Goal: Task Accomplishment & Management: Manage account settings

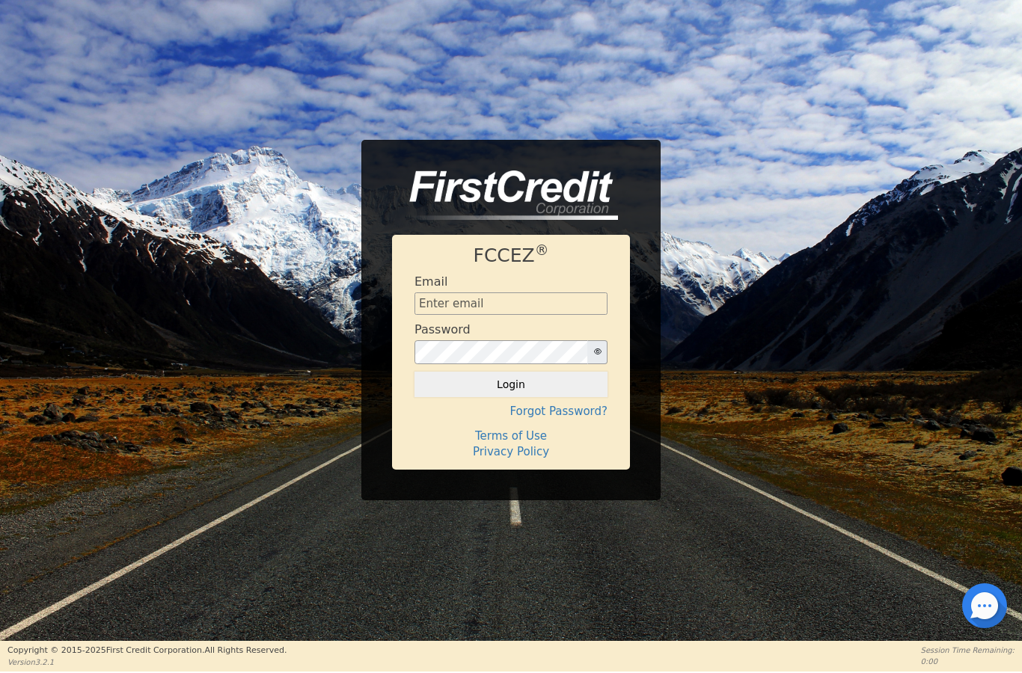
click at [501, 311] on input "text" at bounding box center [511, 304] width 193 height 22
type input "[EMAIL_ADDRESS][DOMAIN_NAME]"
click at [490, 394] on button "Login" at bounding box center [511, 384] width 193 height 25
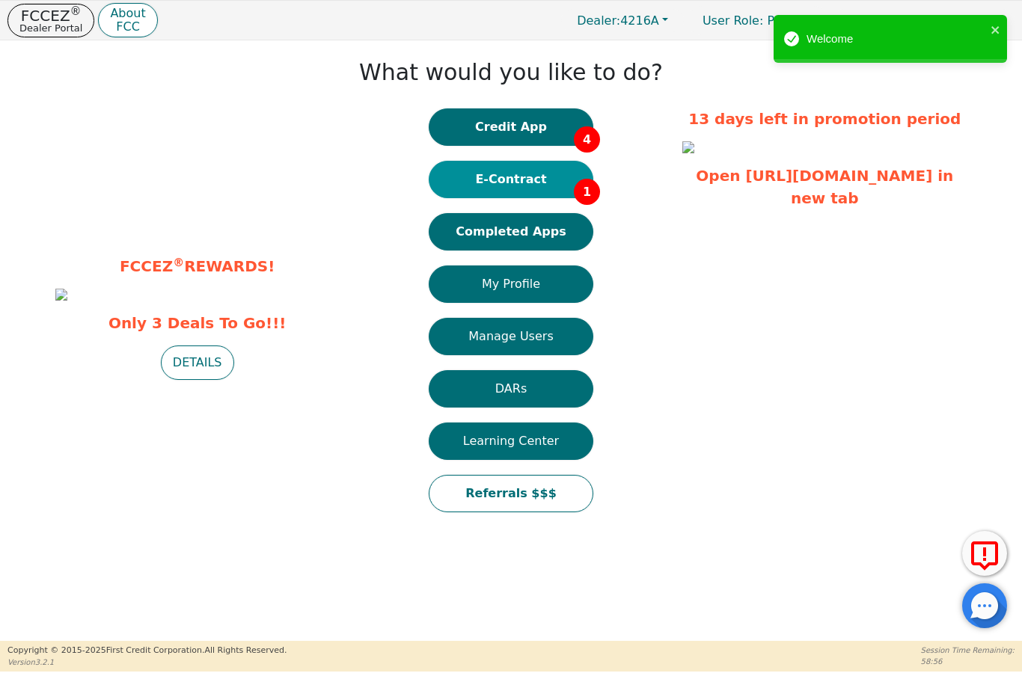
click at [512, 185] on button "E-Contract 1" at bounding box center [511, 179] width 165 height 37
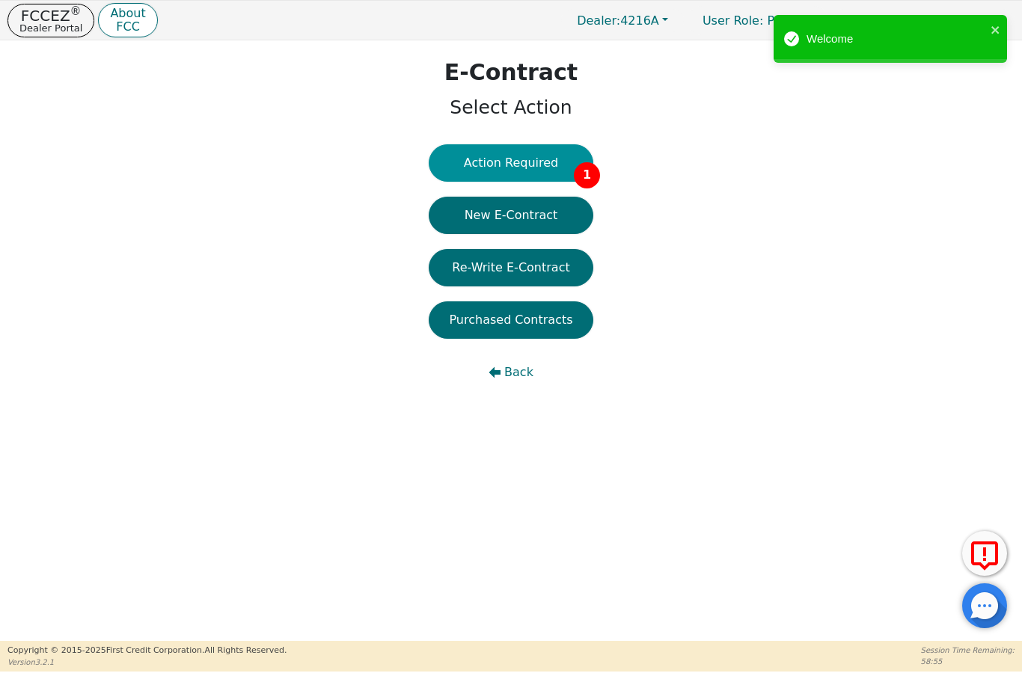
click at [544, 175] on button "Action Required 1" at bounding box center [511, 162] width 165 height 37
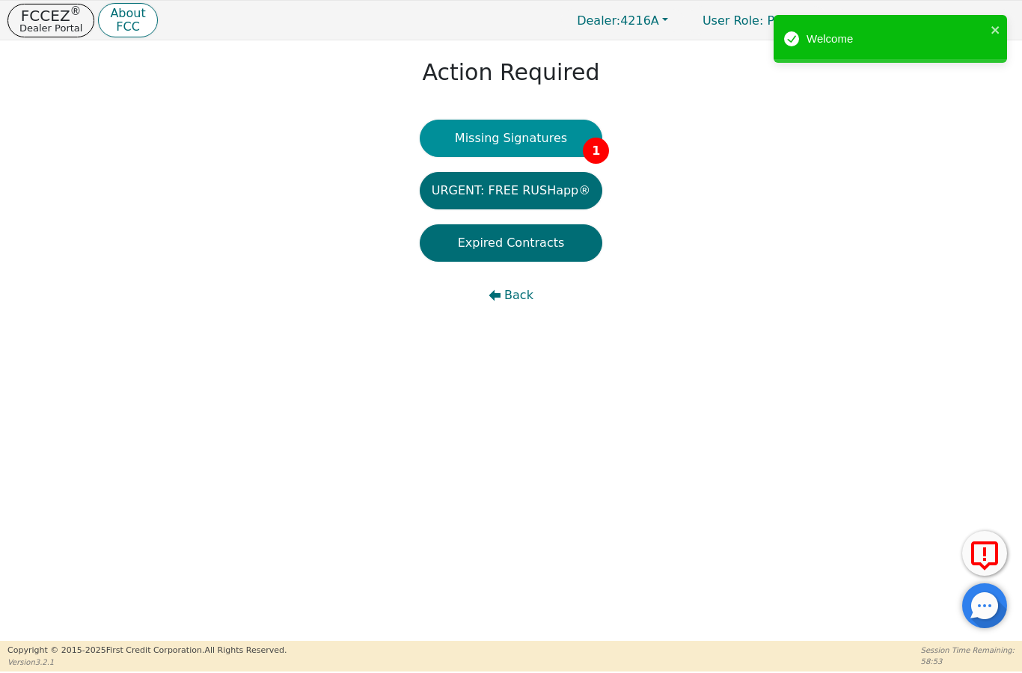
click at [558, 141] on button "Missing Signatures 1" at bounding box center [511, 138] width 183 height 37
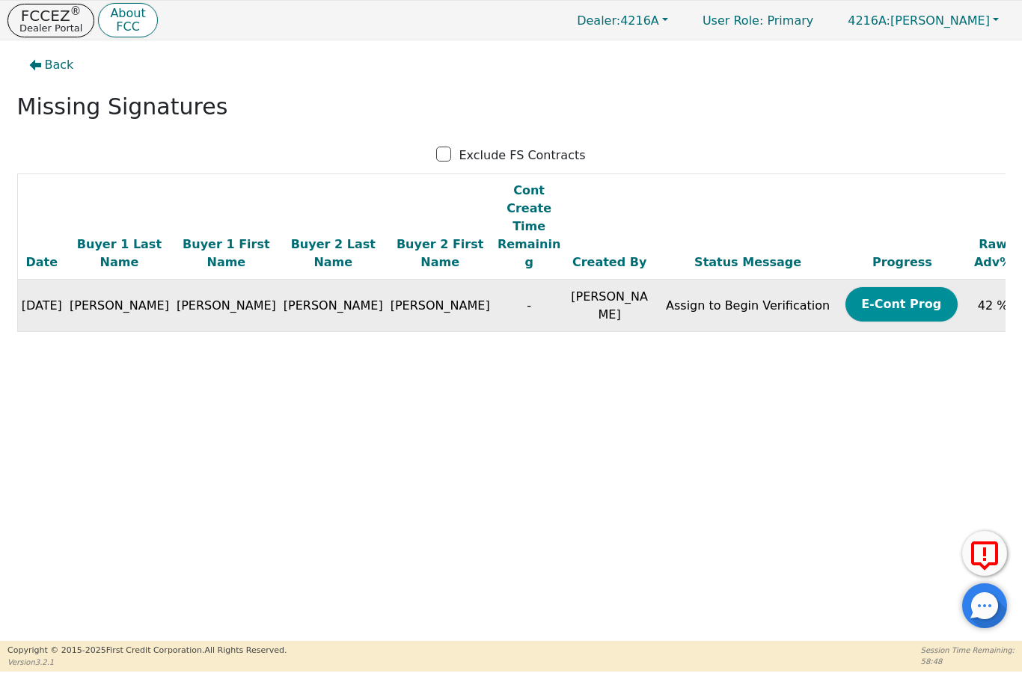
click at [846, 287] on button "E-Cont Prog" at bounding box center [902, 304] width 112 height 34
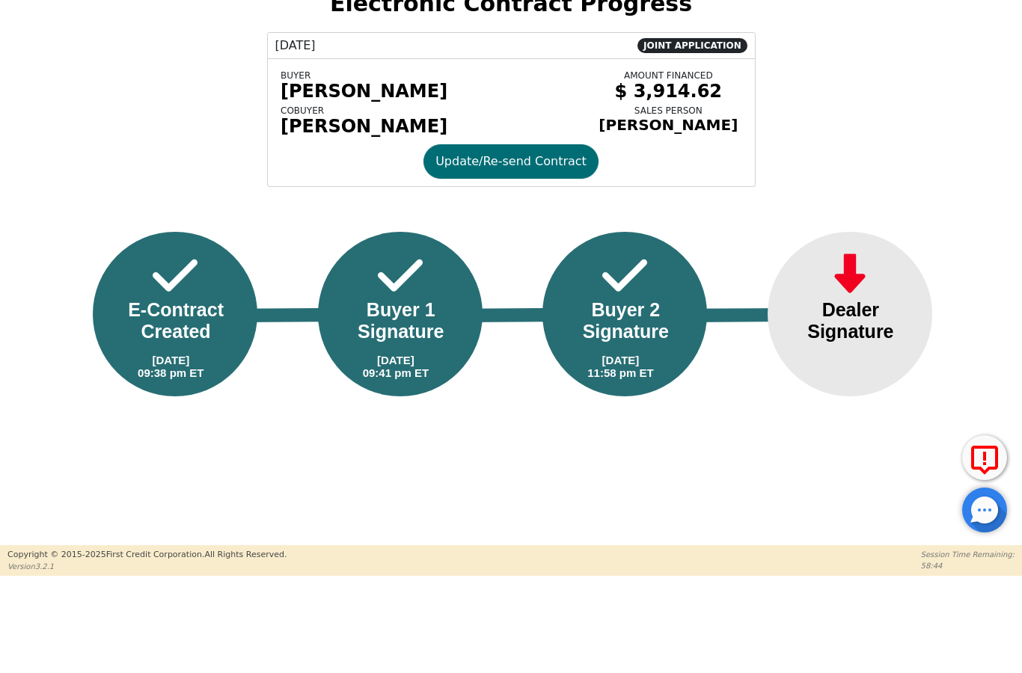
click at [846, 395] on div "Dealer Signature" at bounding box center [850, 416] width 121 height 43
click at [846, 346] on img at bounding box center [850, 372] width 45 height 52
click at [855, 395] on div "Dealer Signature" at bounding box center [850, 416] width 121 height 43
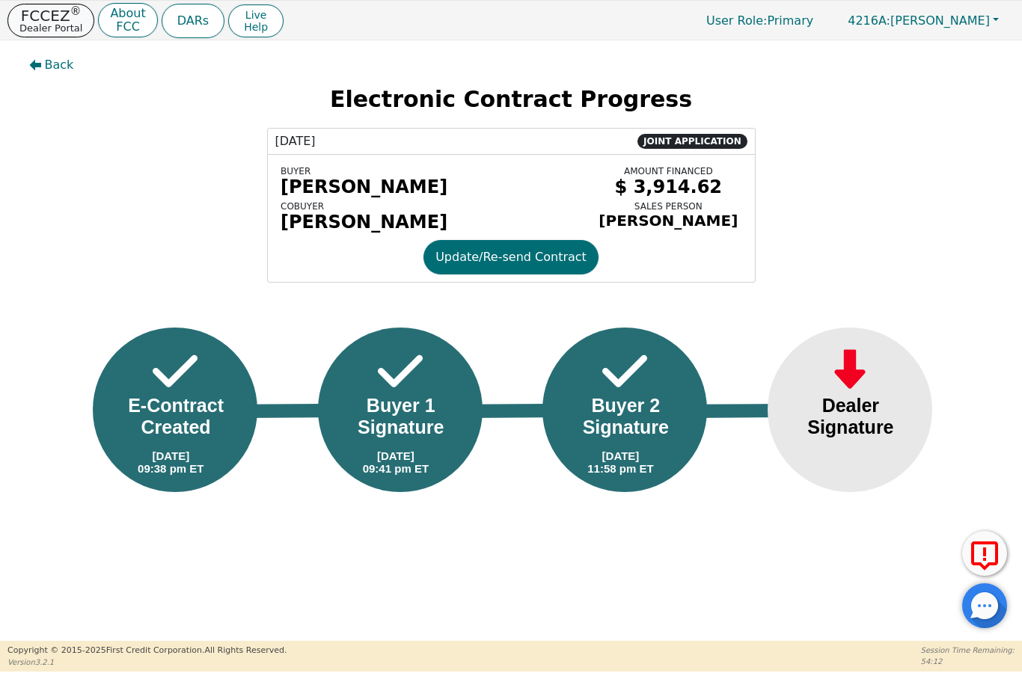
click at [26, 31] on p "Dealer Portal" at bounding box center [50, 28] width 63 height 10
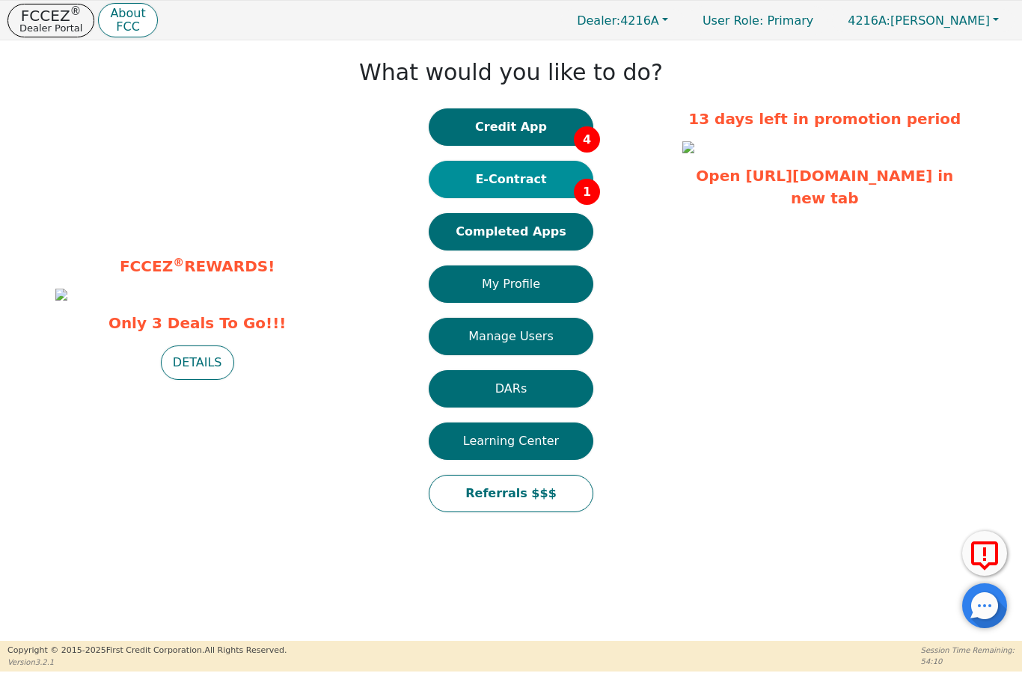
click at [474, 168] on button "E-Contract 1" at bounding box center [511, 179] width 165 height 37
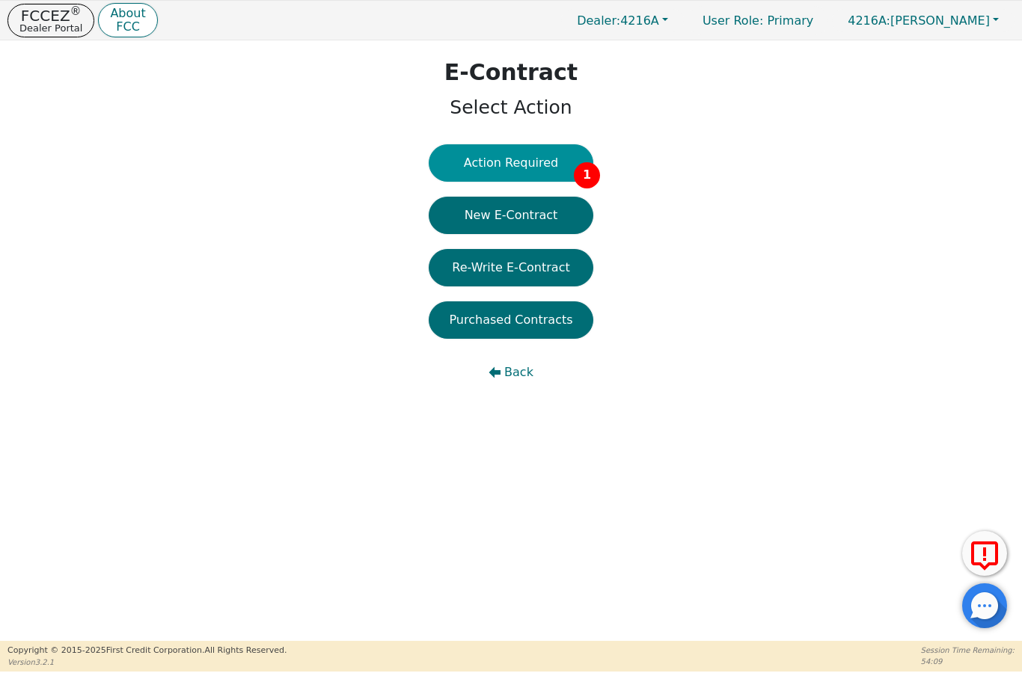
click at [493, 162] on button "Action Required 1" at bounding box center [511, 162] width 165 height 37
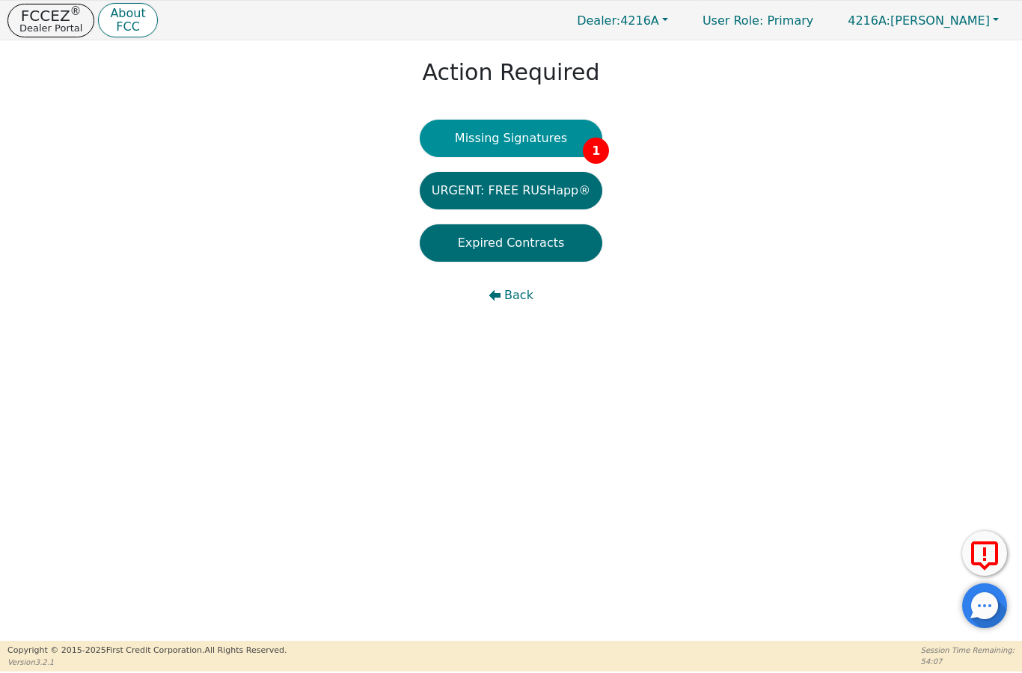
click at [496, 132] on button "Missing Signatures 1" at bounding box center [511, 138] width 183 height 37
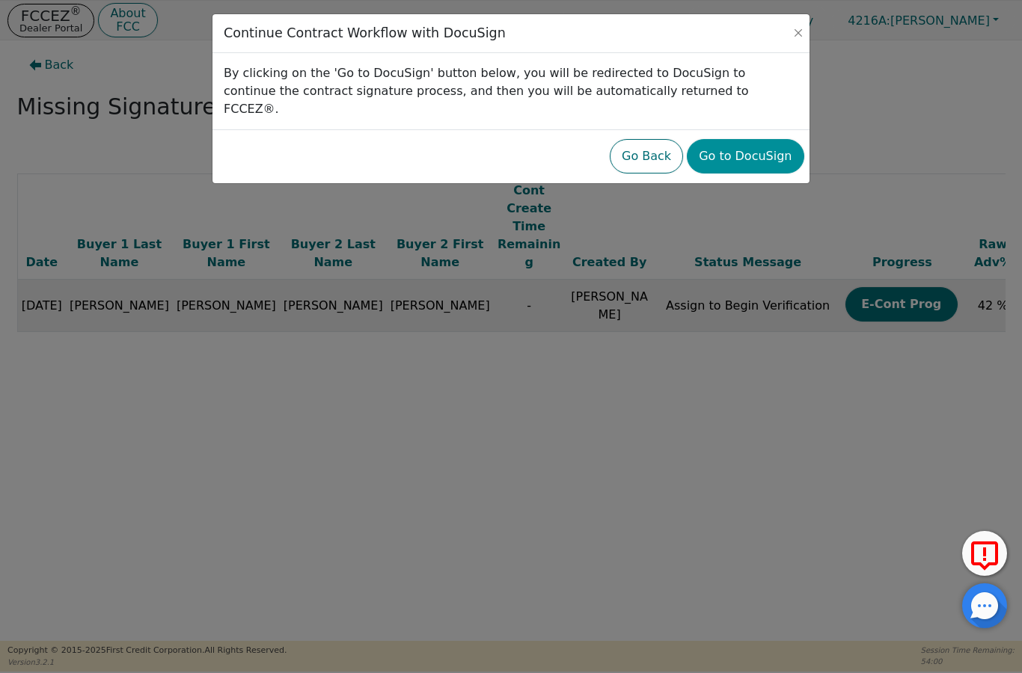
click at [743, 139] on button "Go to DocuSign" at bounding box center [745, 156] width 117 height 34
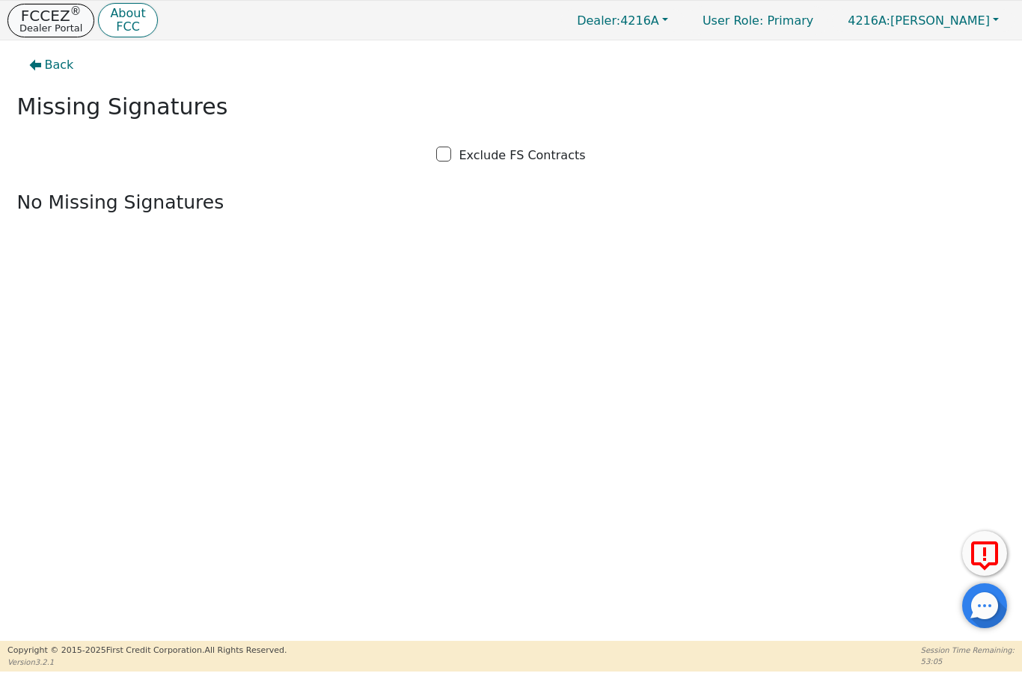
click at [52, 4] on button "FCCEZ ® Dealer Portal" at bounding box center [50, 21] width 87 height 34
